Goal: Task Accomplishment & Management: Complete application form

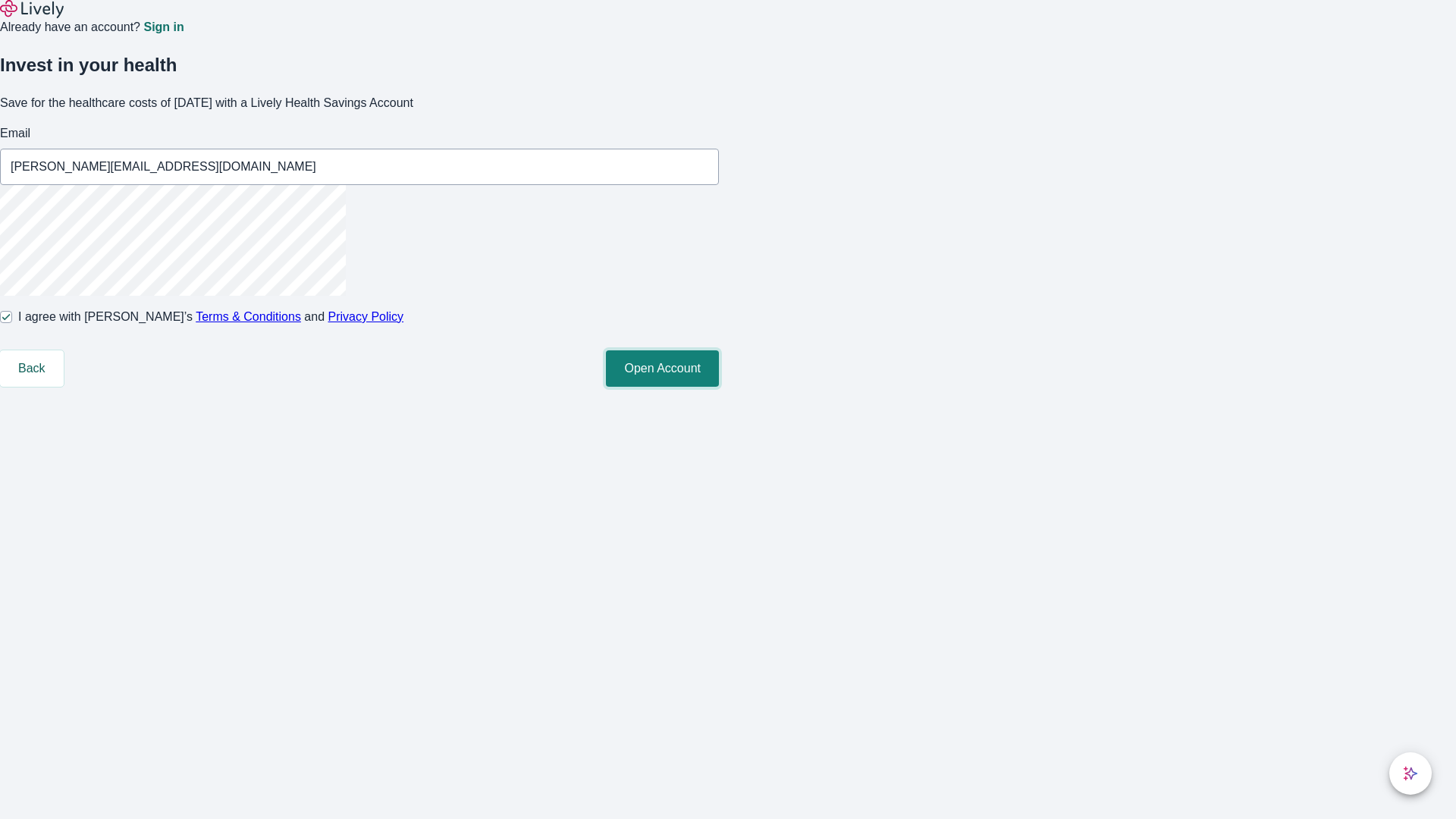
click at [719, 386] on button "Open Account" at bounding box center [662, 368] width 113 height 37
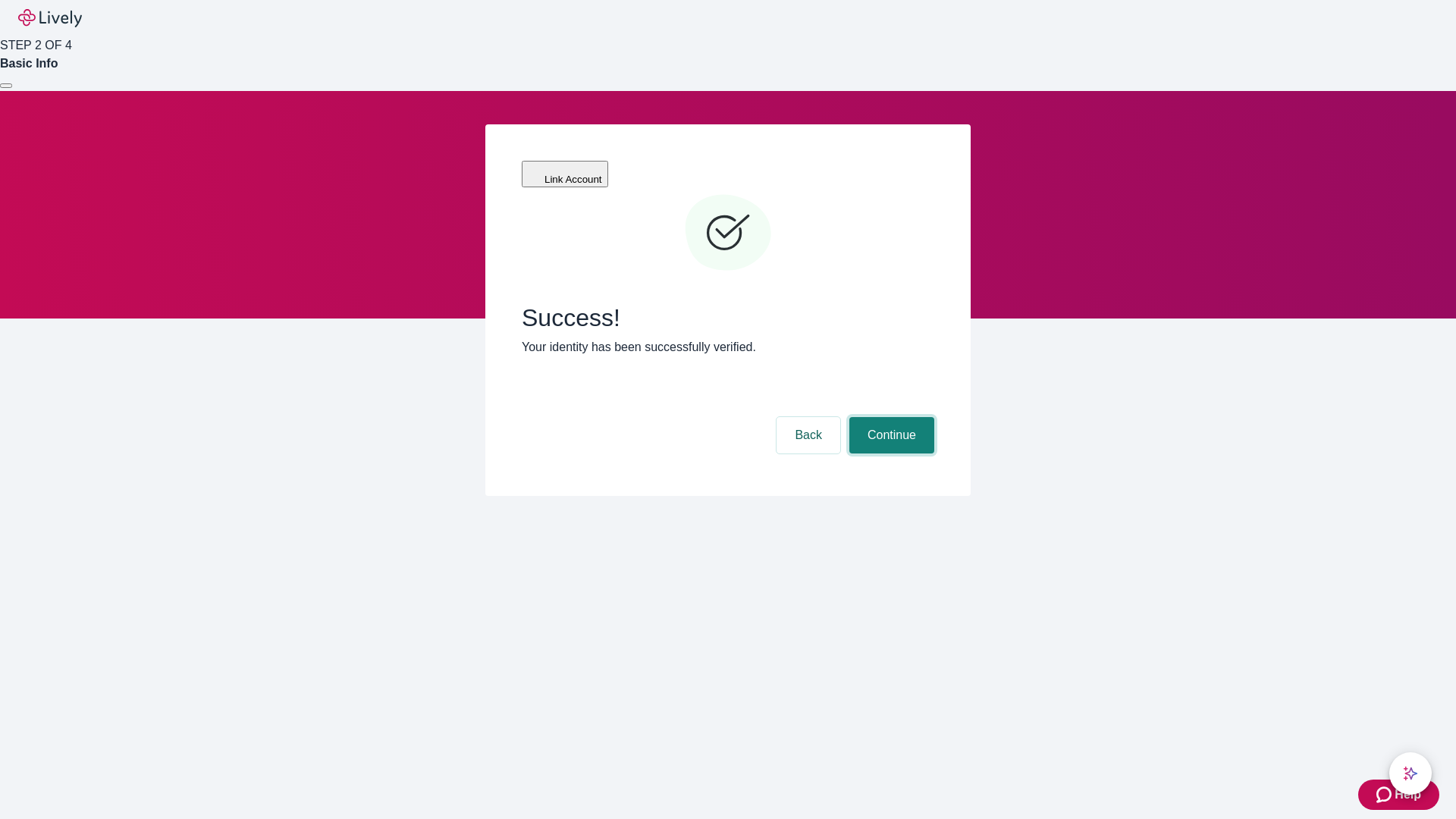
click at [889, 417] on button "Continue" at bounding box center [892, 435] width 85 height 37
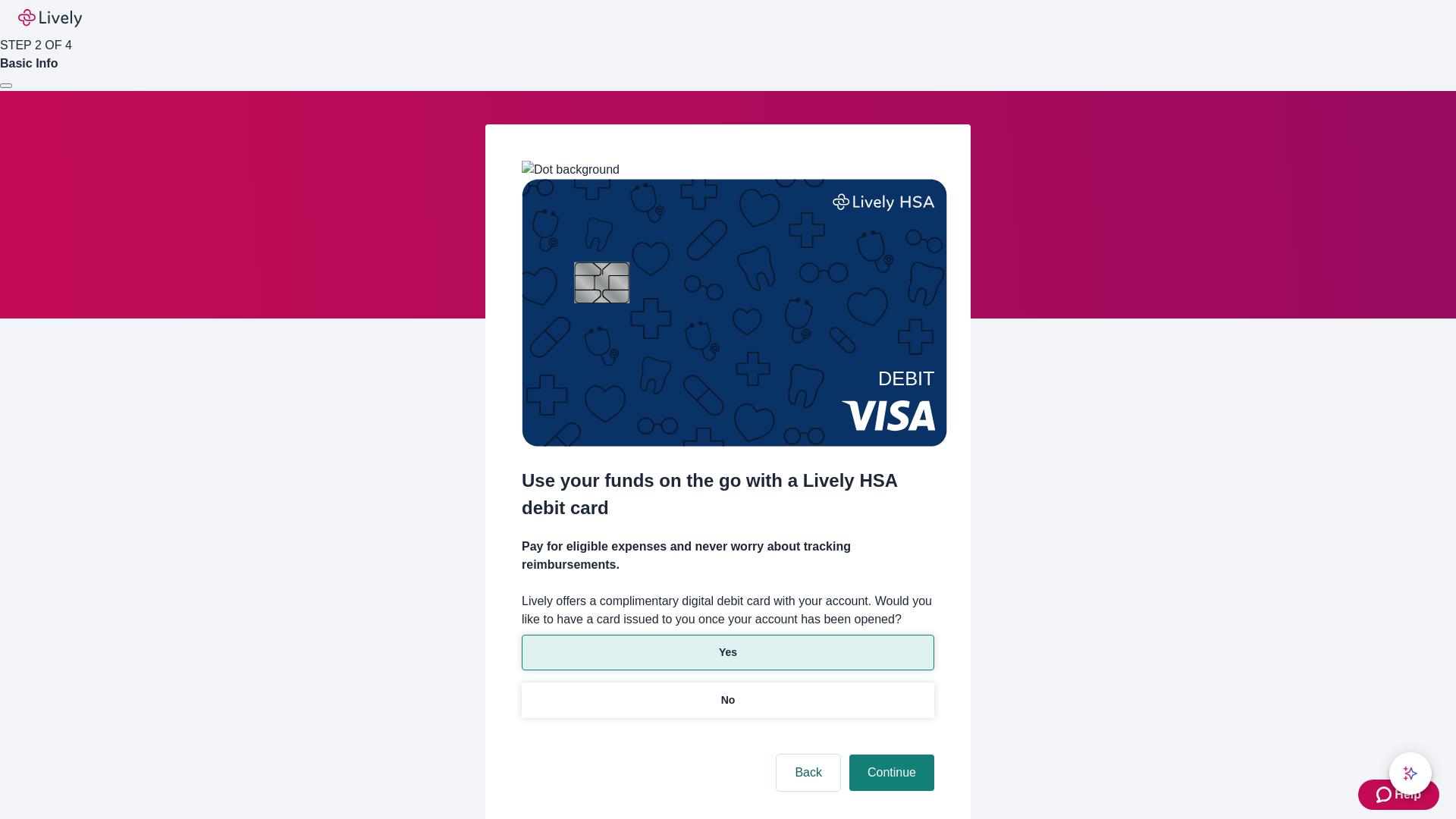
click at [728, 644] on p "Yes" at bounding box center [728, 653] width 18 height 16
click at [889, 754] on button "Continue" at bounding box center [892, 772] width 85 height 37
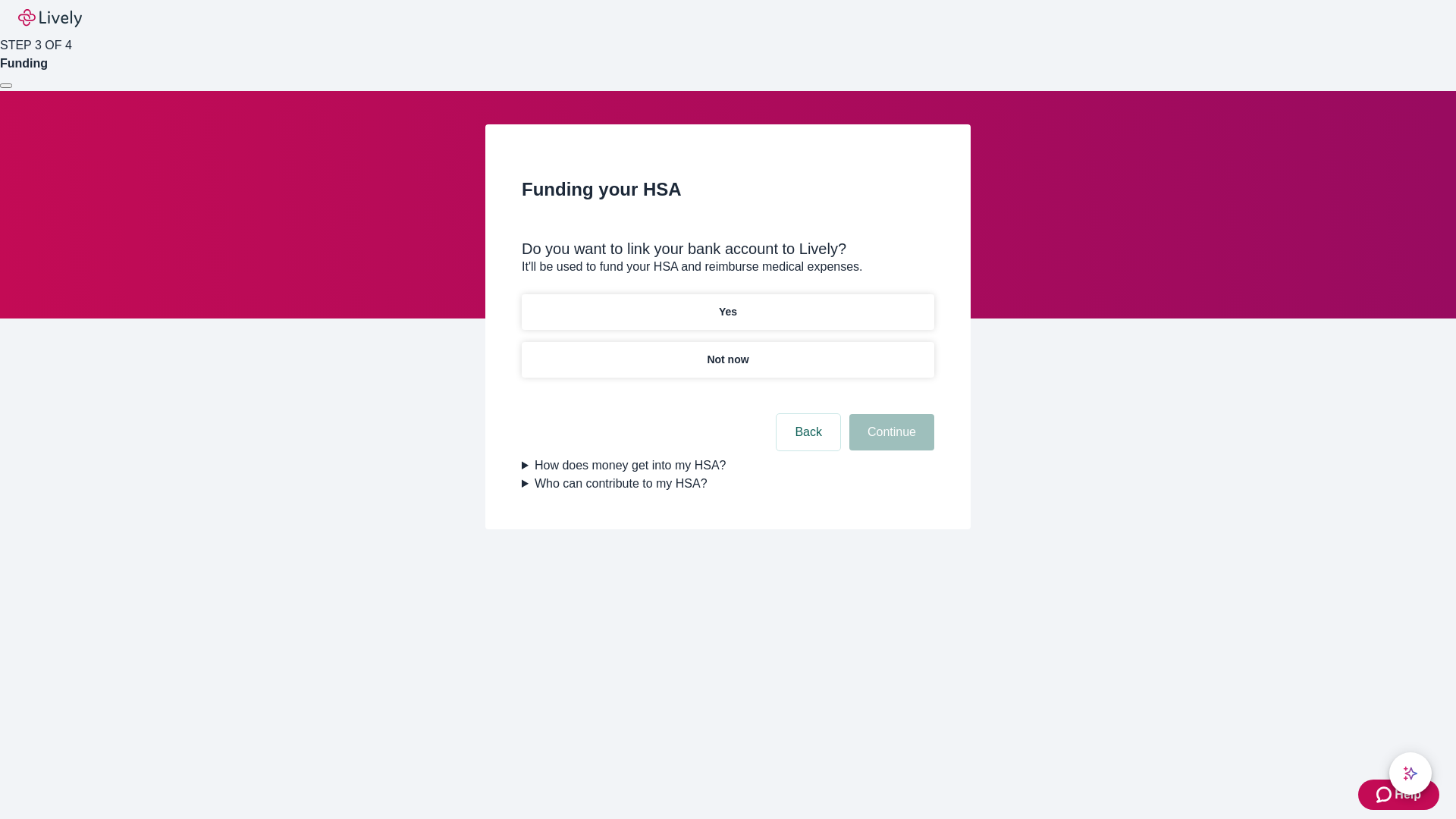
click at [728, 351] on p "Not now" at bounding box center [727, 360] width 41 height 16
click at [889, 441] on button "Continue" at bounding box center [892, 432] width 85 height 37
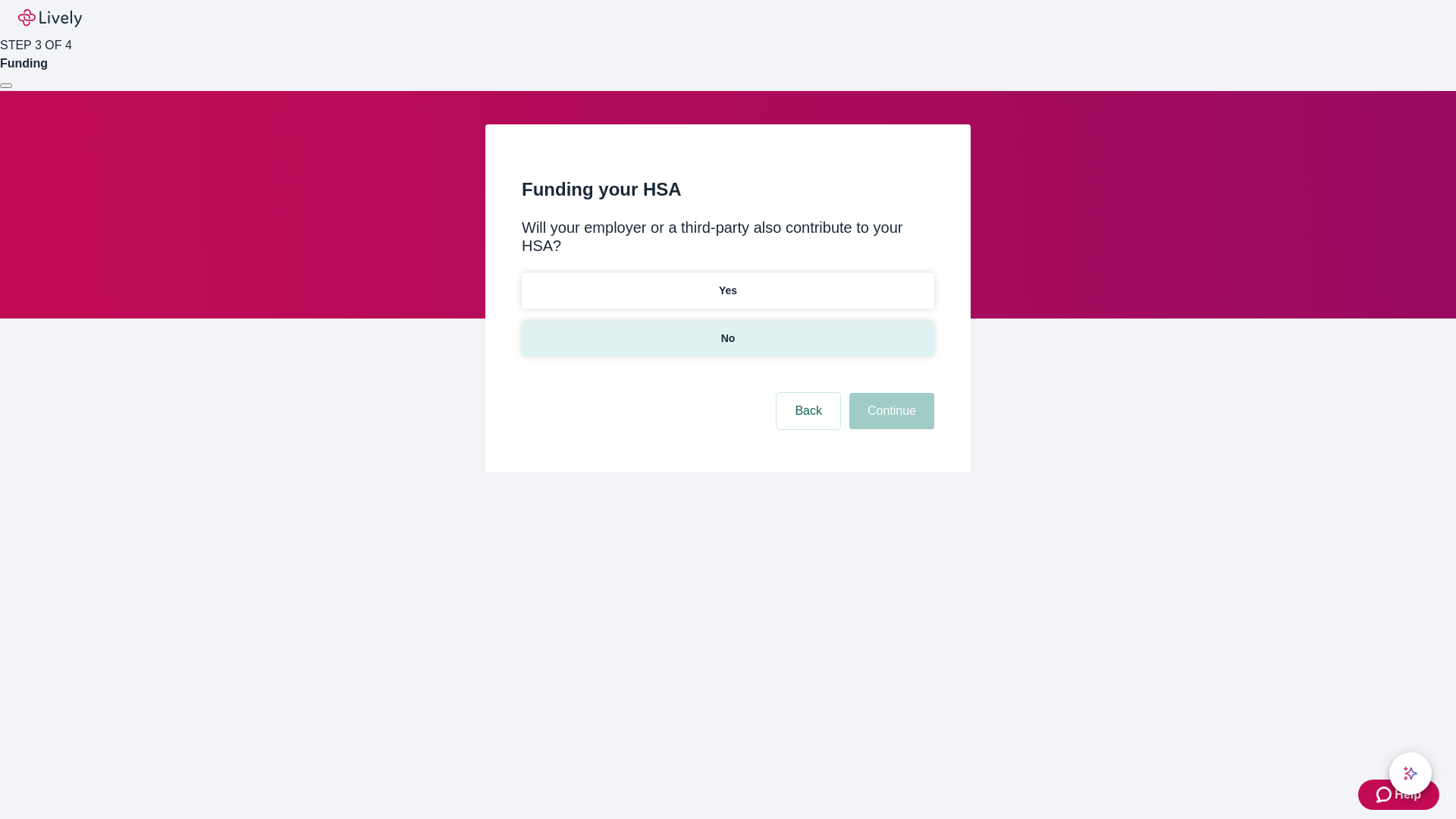
click at [728, 330] on p "No" at bounding box center [728, 338] width 15 height 16
click at [889, 393] on button "Continue" at bounding box center [892, 411] width 85 height 37
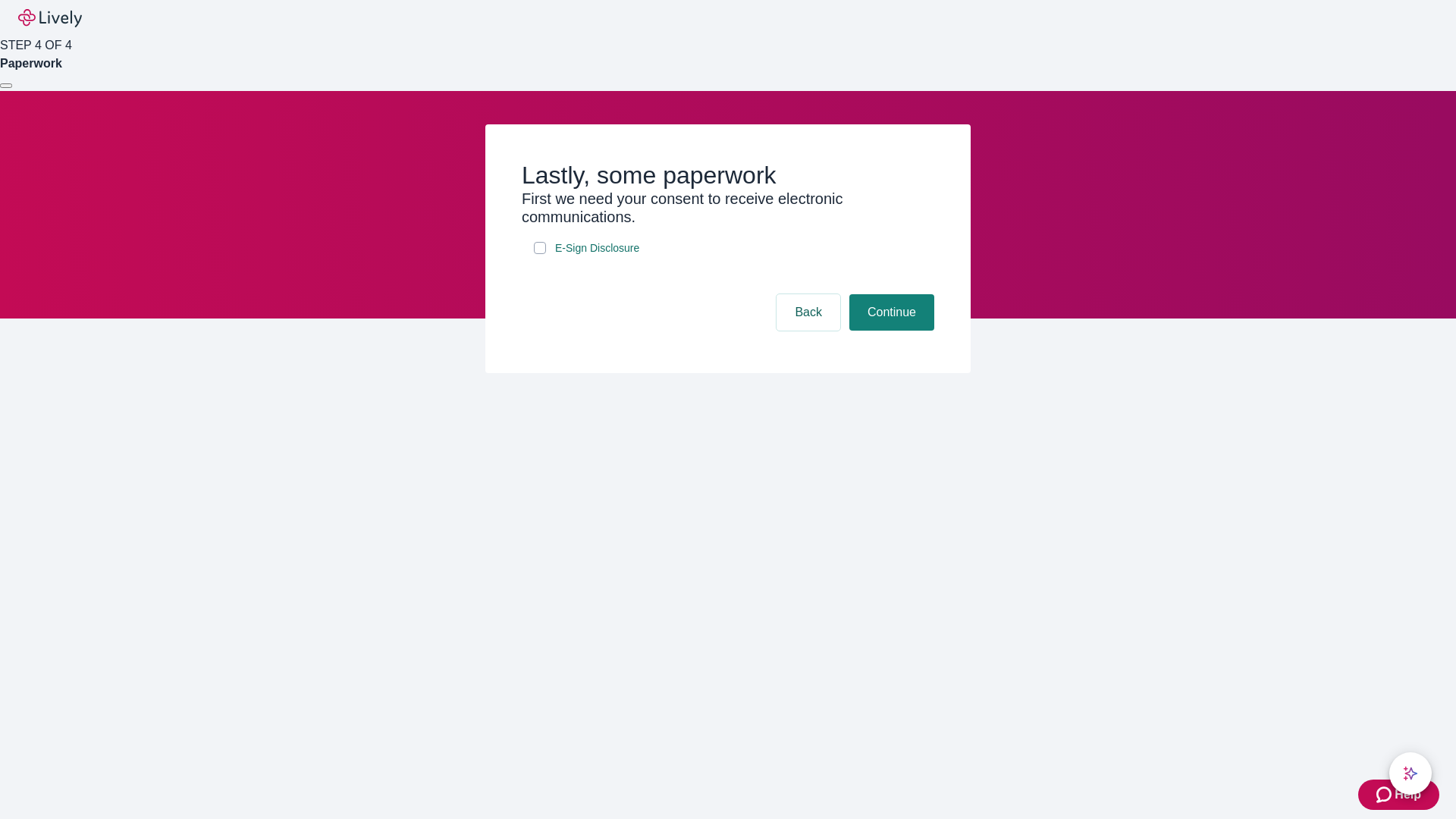
click at [540, 254] on input "E-Sign Disclosure" at bounding box center [539, 248] width 12 height 12
checkbox input "true"
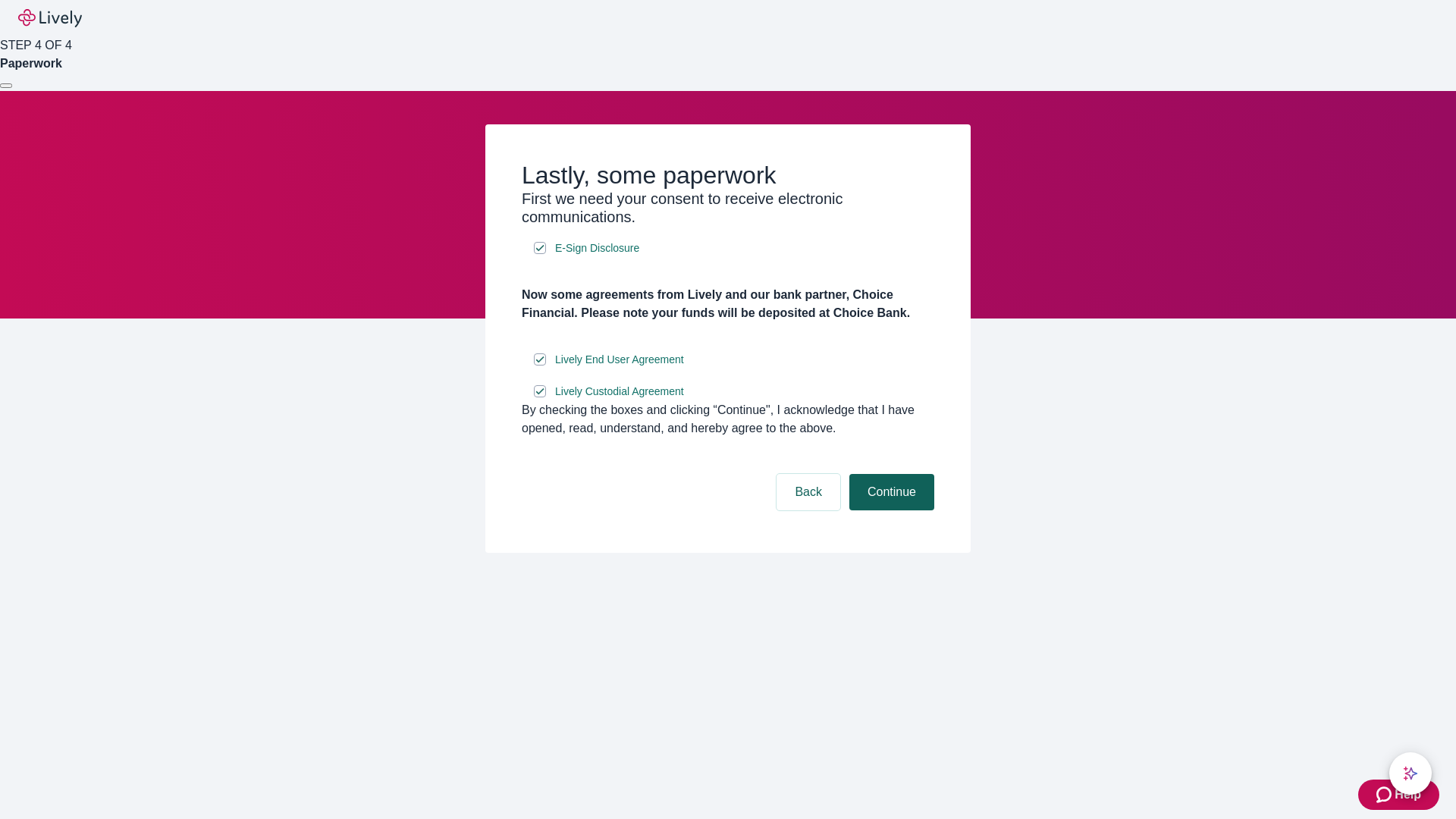
click at [889, 510] on button "Continue" at bounding box center [892, 492] width 85 height 37
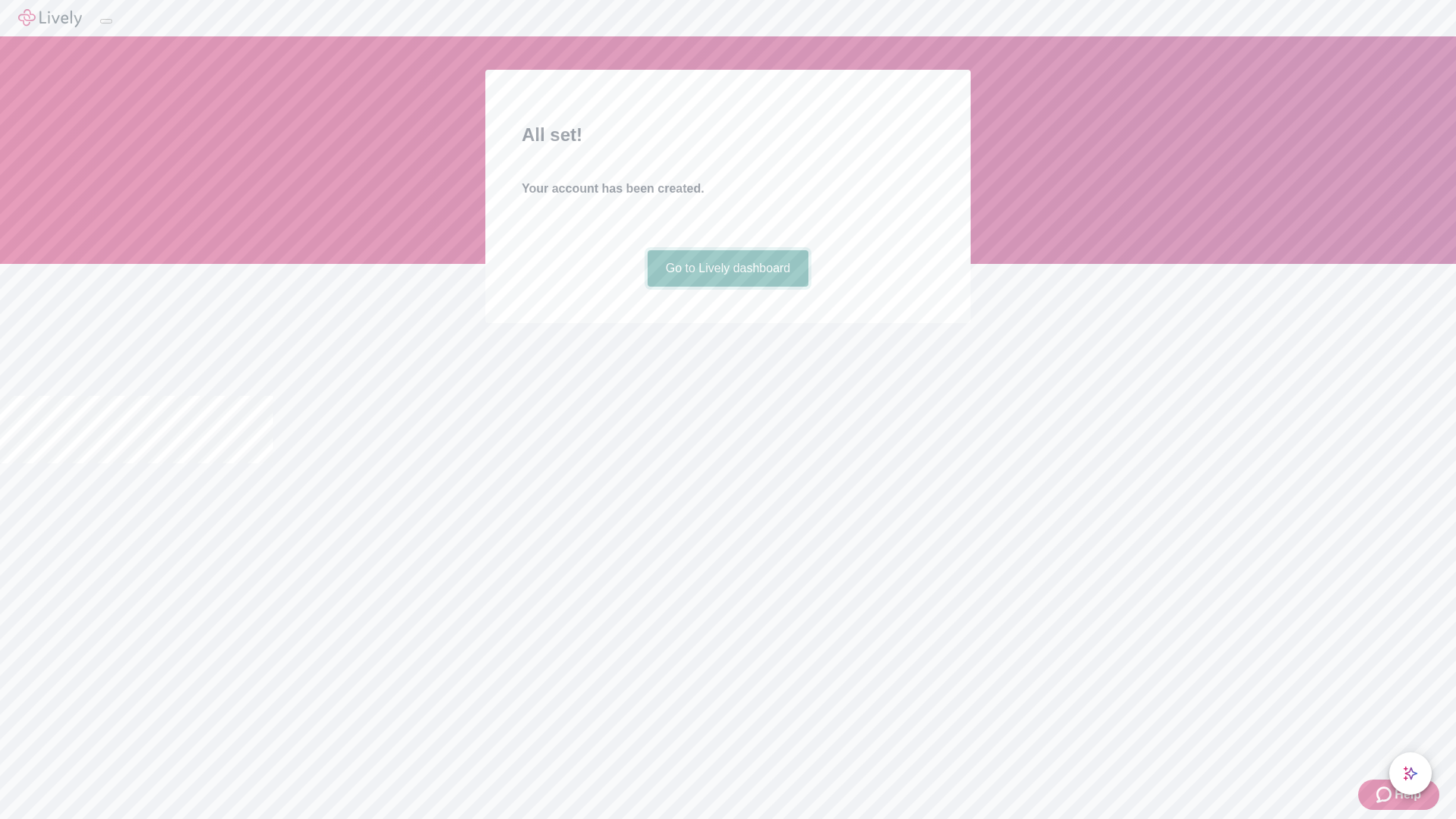
click at [728, 287] on link "Go to Lively dashboard" at bounding box center [728, 268] width 162 height 37
